Goal: Find contact information: Find contact information

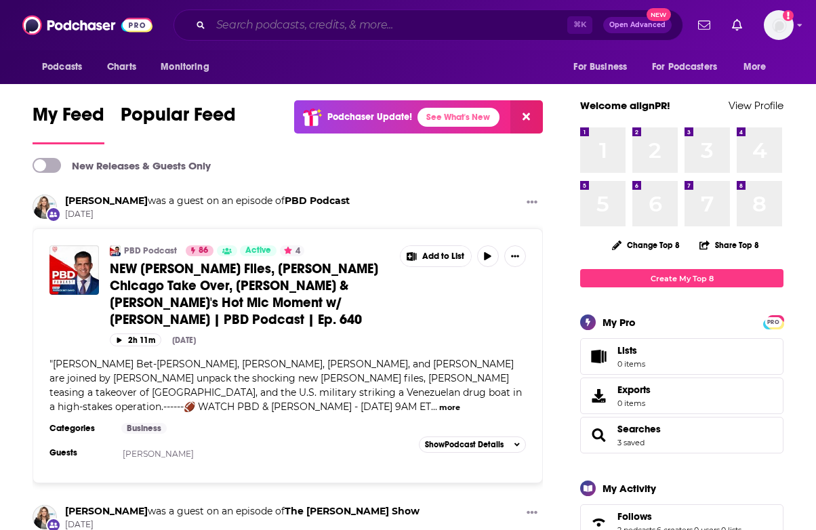
click at [388, 24] on input "Search podcasts, credits, & more..." at bounding box center [389, 25] width 356 height 22
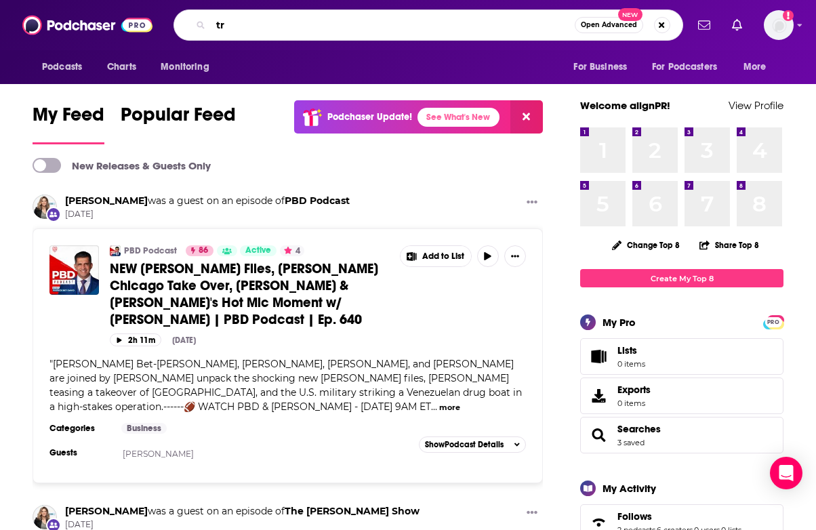
type input "t"
type input "the bald and the beautiful"
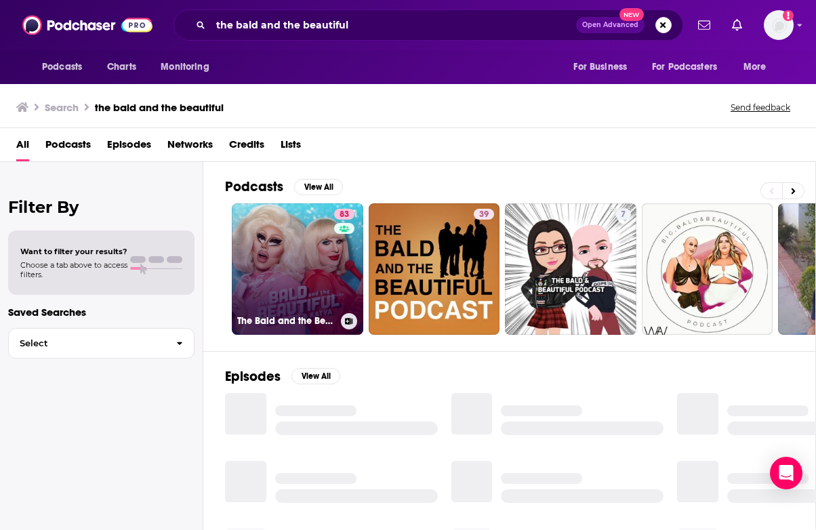
click at [314, 238] on link "83 The Bald and the Beautiful with [PERSON_NAME] and [PERSON_NAME]" at bounding box center [297, 268] width 131 height 131
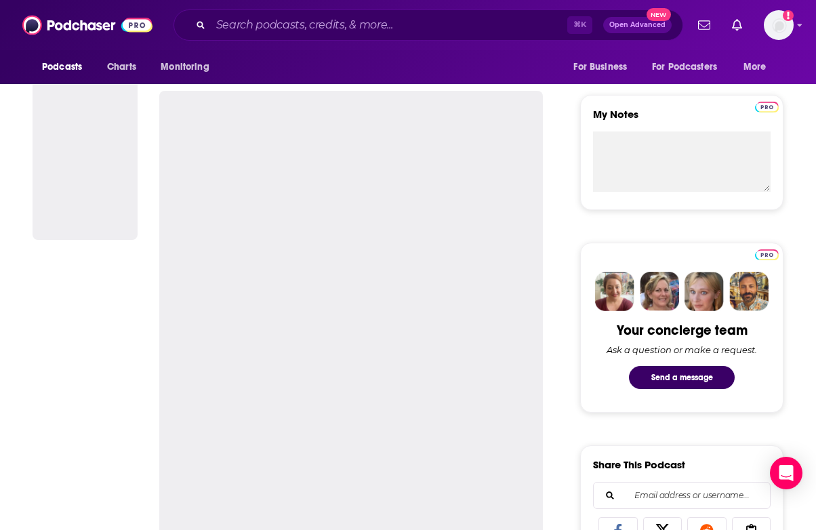
scroll to position [465, 0]
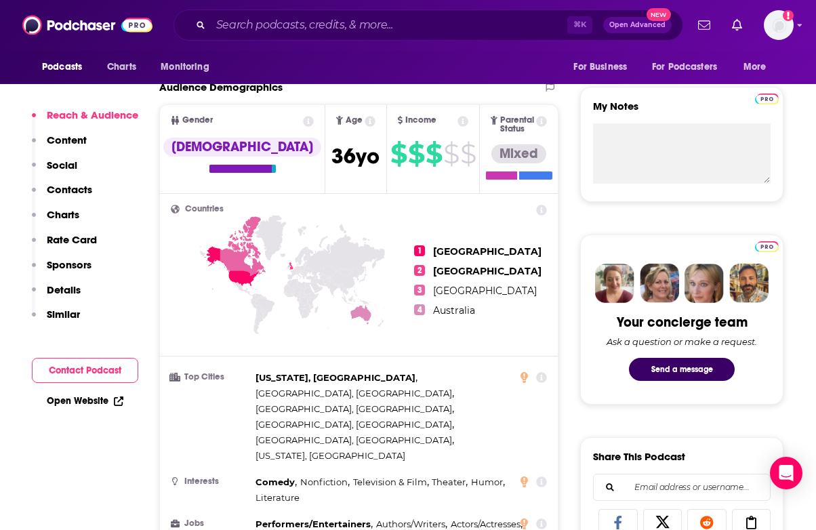
click at [70, 190] on p "Contacts" at bounding box center [69, 189] width 45 height 13
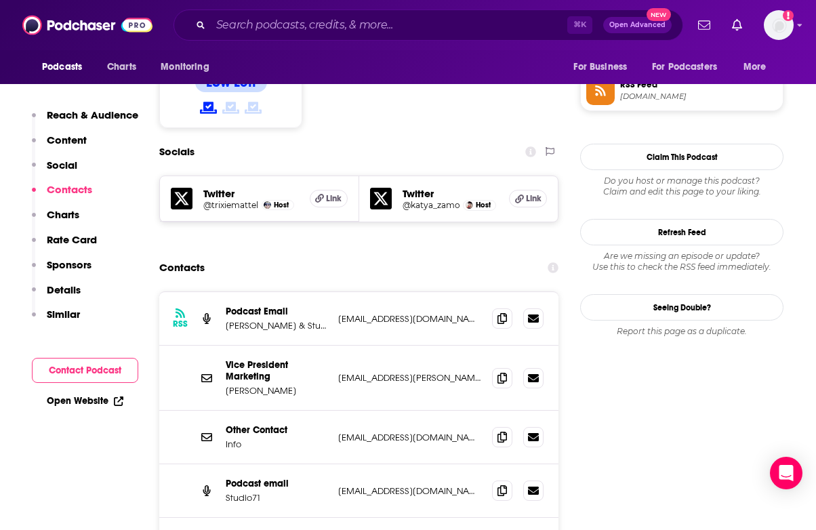
scroll to position [1126, 0]
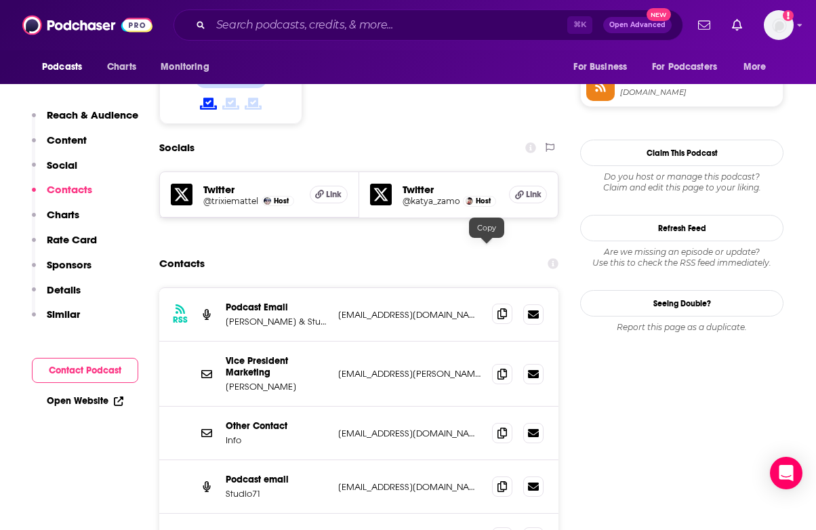
click at [497, 308] on icon at bounding box center [501, 313] width 9 height 11
